Goal: Information Seeking & Learning: Learn about a topic

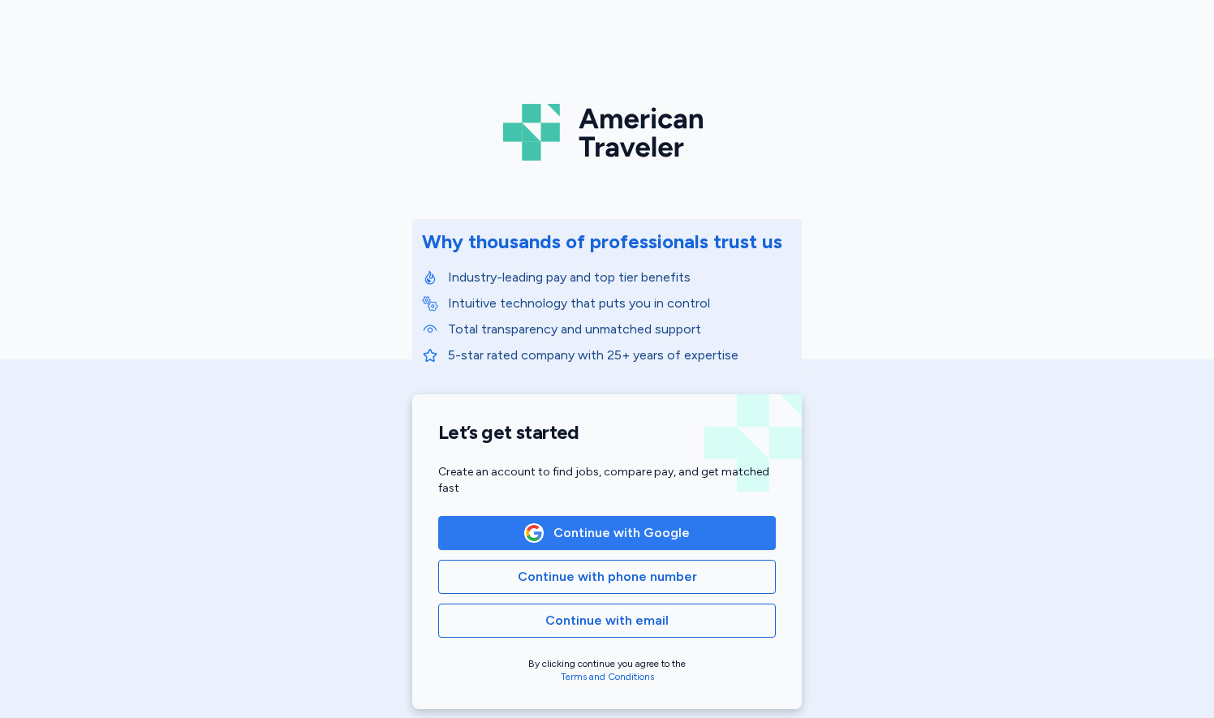
click at [573, 524] on span "Continue with Google" at bounding box center [622, 533] width 136 height 19
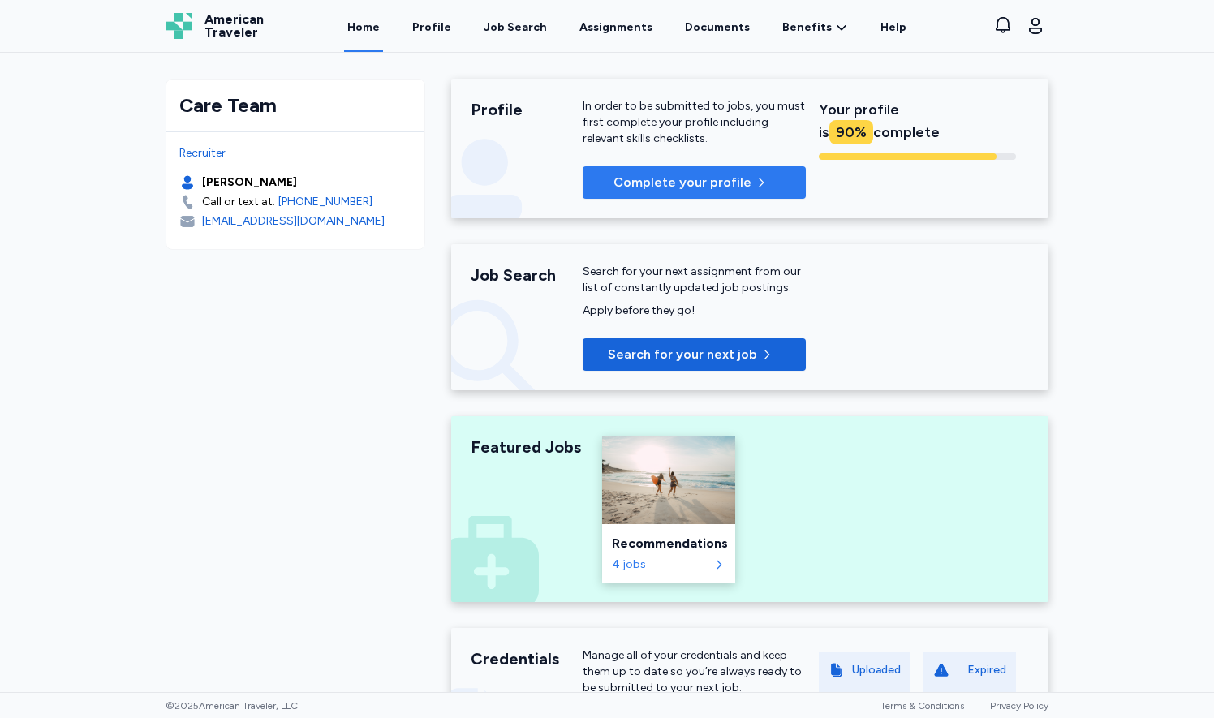
click at [636, 181] on span "Complete your profile" at bounding box center [683, 182] width 138 height 19
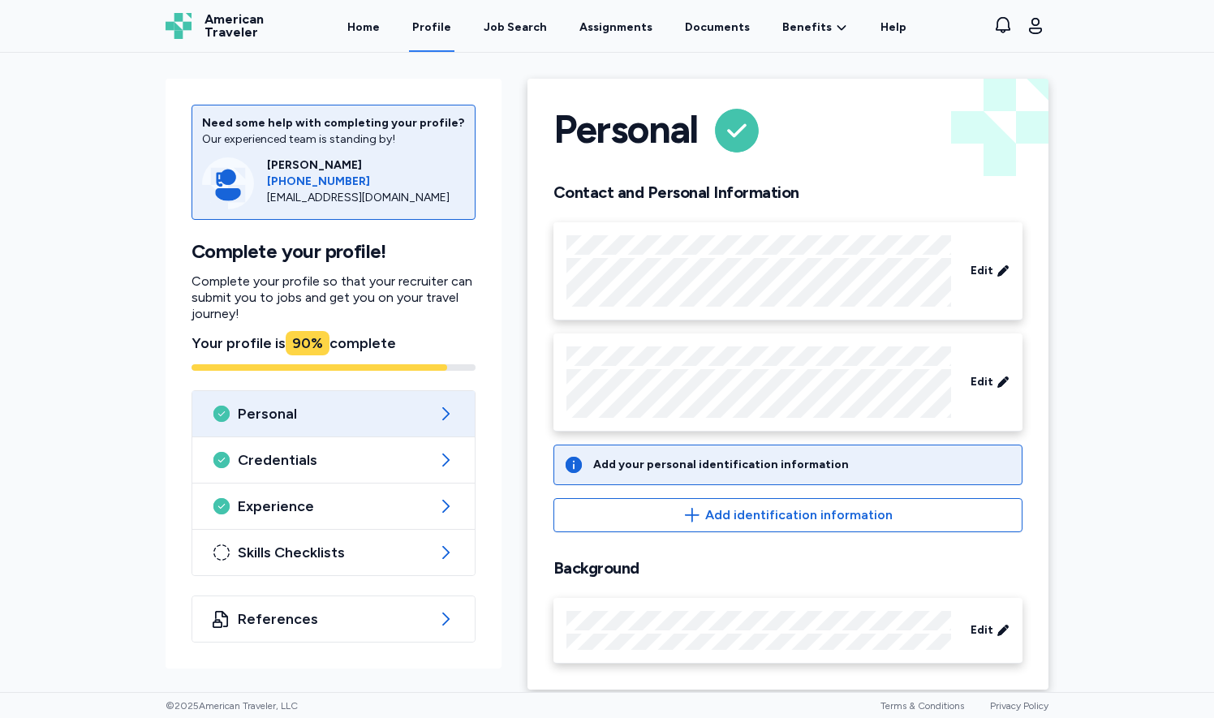
scroll to position [8, 0]
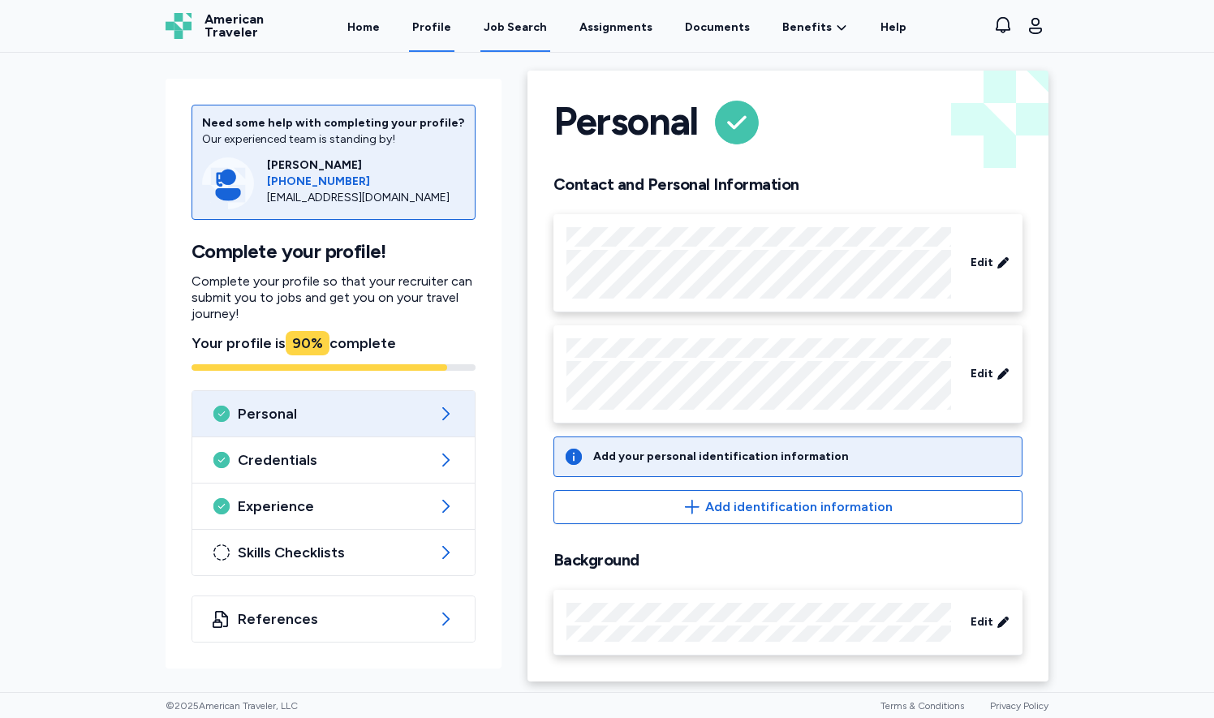
click at [499, 30] on div "Job Search" at bounding box center [515, 27] width 63 height 16
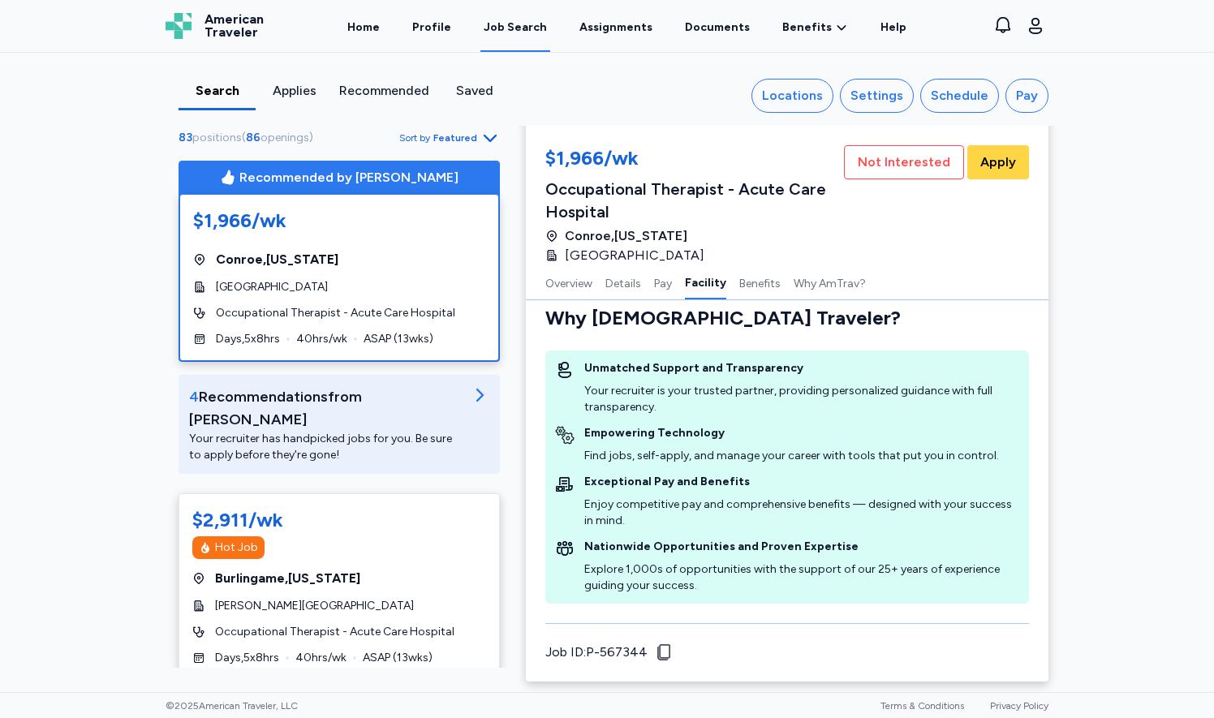
scroll to position [1297, 0]
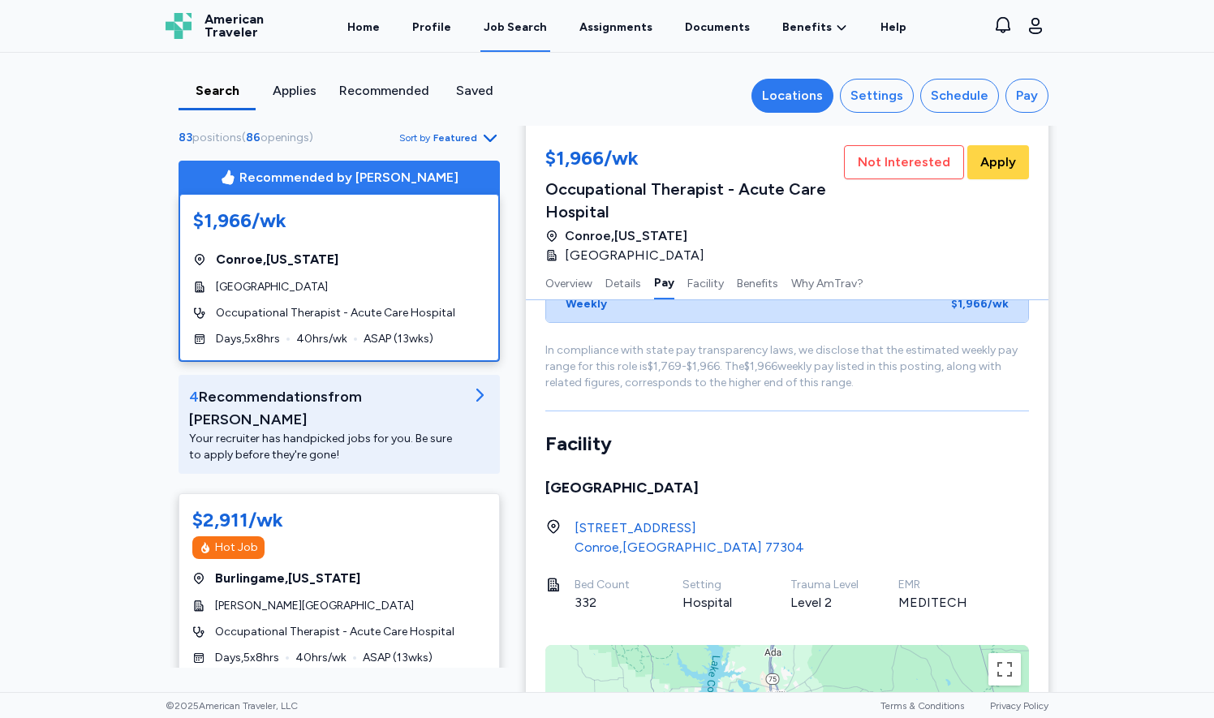
click at [781, 96] on div "Locations" at bounding box center [792, 95] width 61 height 19
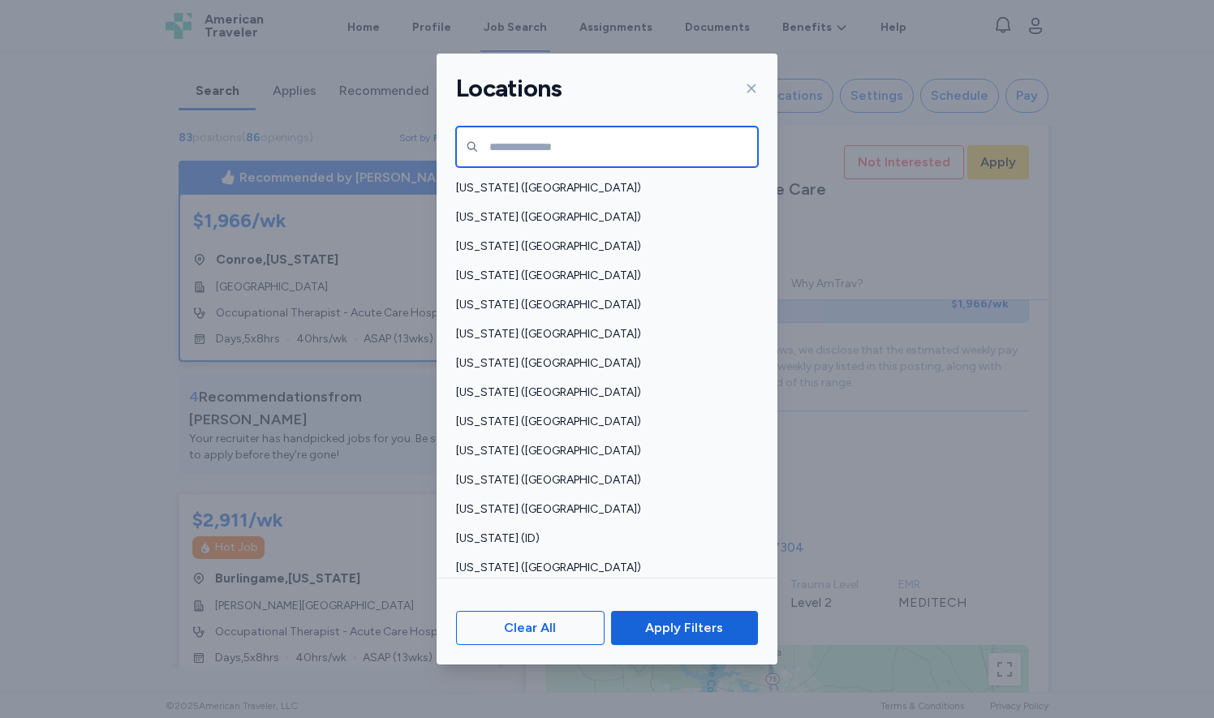
click at [553, 149] on input "text" at bounding box center [607, 147] width 302 height 41
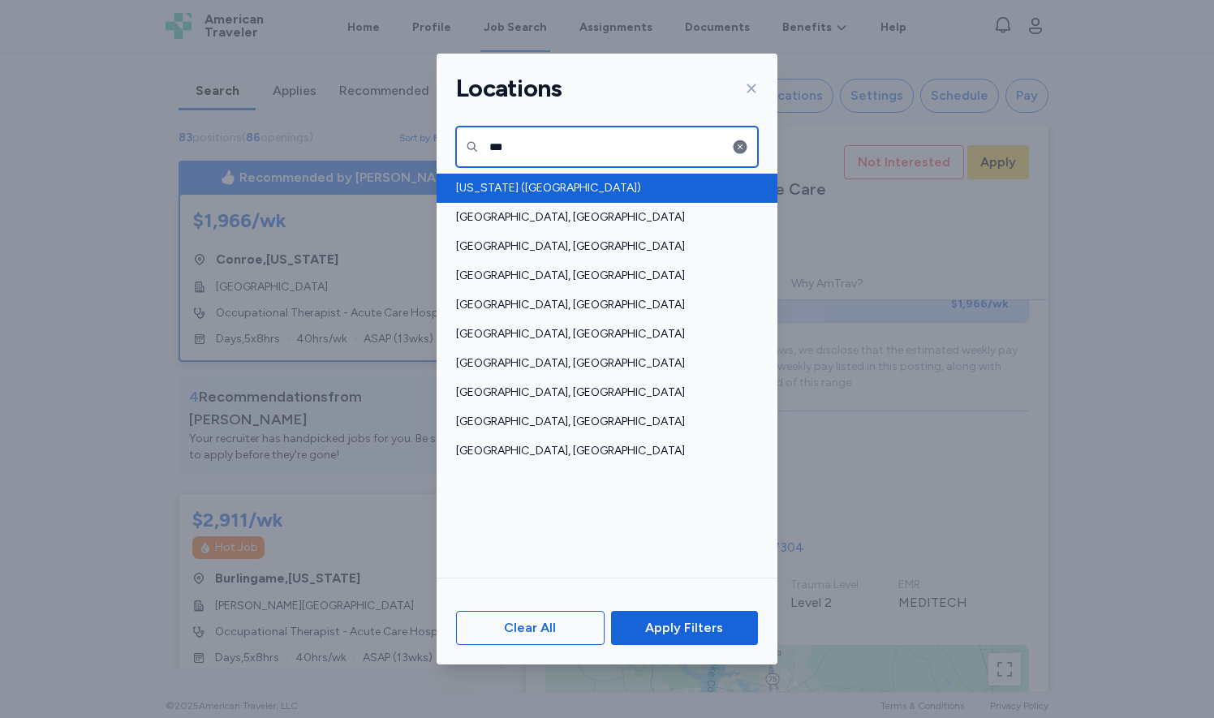
type input "***"
click at [498, 183] on span "[US_STATE] ([GEOGRAPHIC_DATA])" at bounding box center [602, 188] width 292 height 16
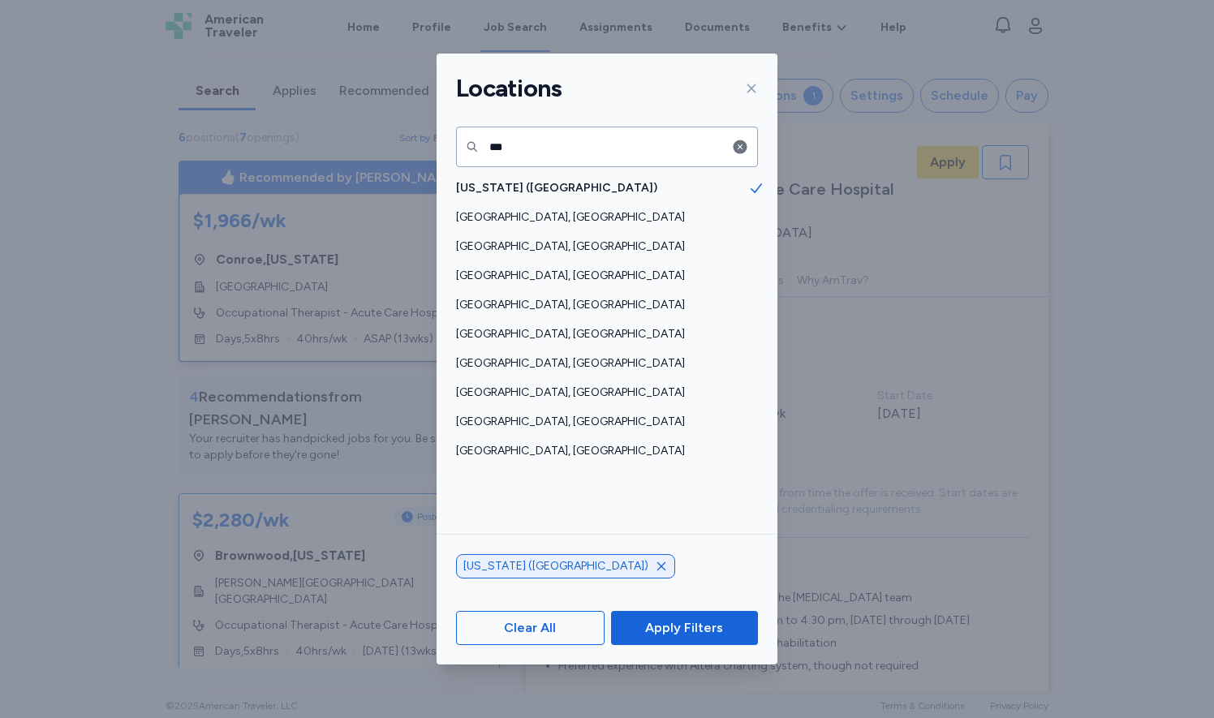
click at [1141, 214] on div "Locations *** [US_STATE] ([GEOGRAPHIC_DATA]) [GEOGRAPHIC_DATA], [GEOGRAPHIC_DAT…" at bounding box center [607, 359] width 1214 height 718
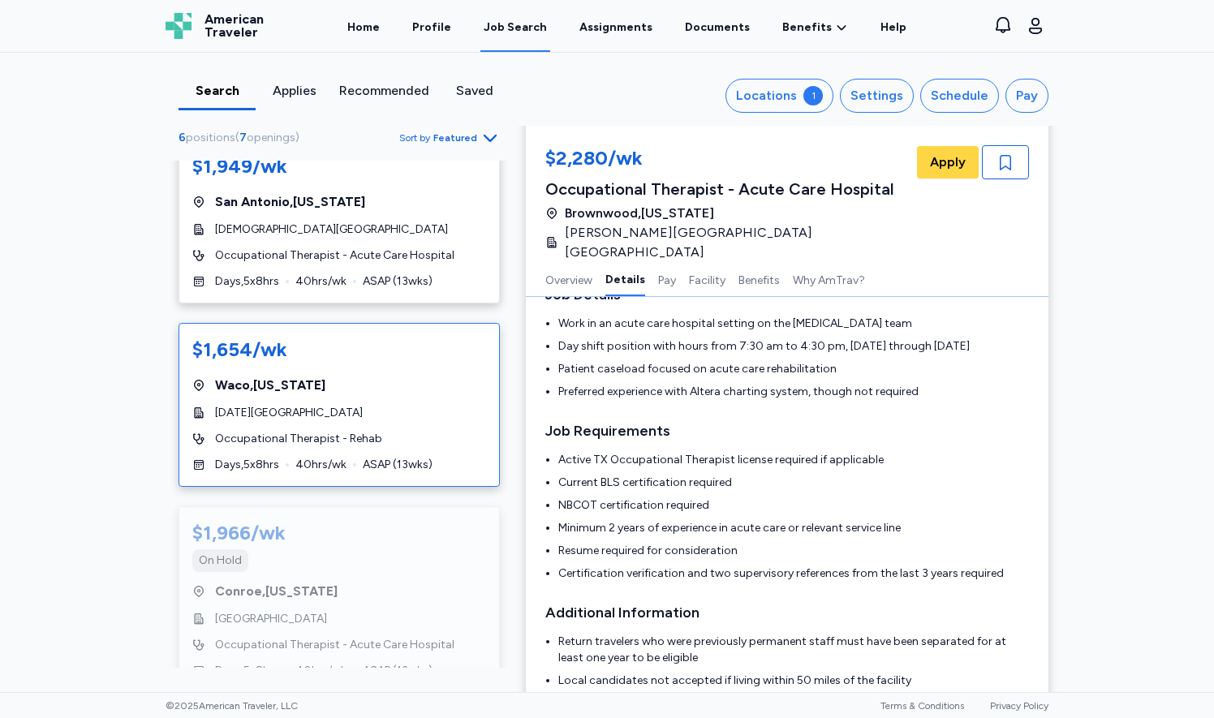
scroll to position [283, 0]
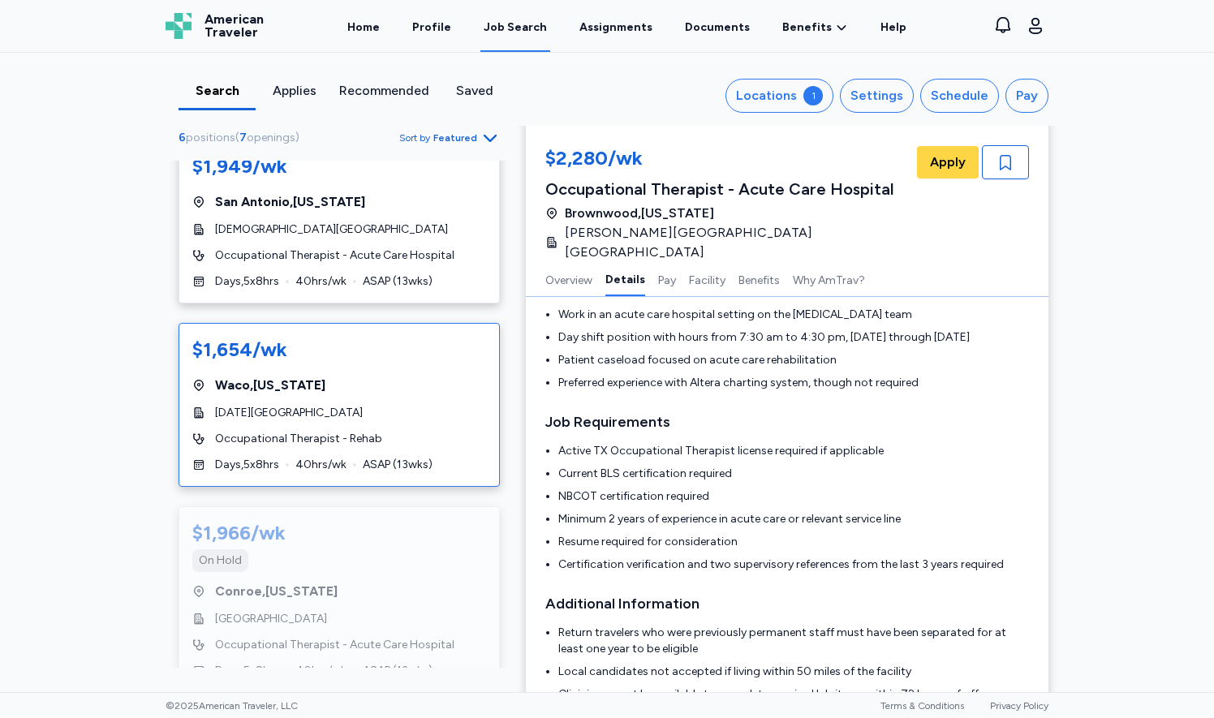
click at [239, 337] on div "$1,654/wk" at bounding box center [239, 350] width 95 height 26
